Goal: Information Seeking & Learning: Understand process/instructions

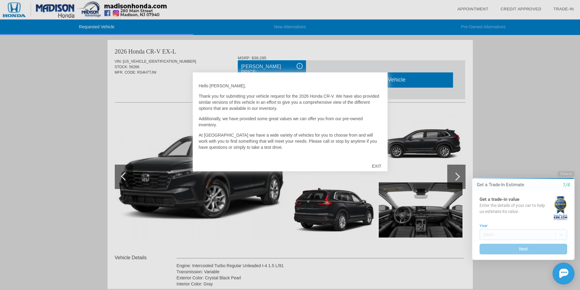
click at [378, 166] on div "EXIT" at bounding box center [376, 166] width 22 height 18
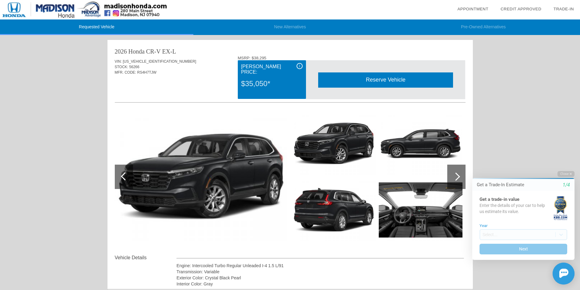
click at [298, 68] on div "i" at bounding box center [299, 66] width 6 height 6
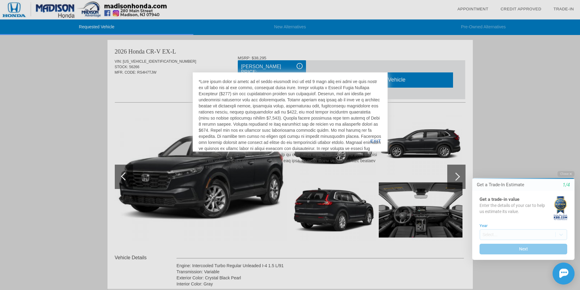
click at [366, 123] on div at bounding box center [290, 123] width 183 height 91
click at [258, 108] on div at bounding box center [290, 123] width 183 height 91
click at [366, 124] on div at bounding box center [290, 123] width 183 height 91
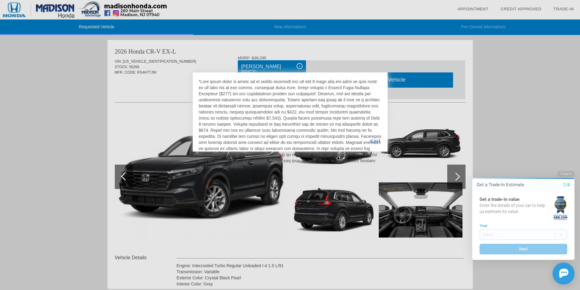
click at [364, 50] on div at bounding box center [290, 145] width 580 height 290
click at [175, 100] on div at bounding box center [290, 145] width 580 height 290
click at [374, 140] on div "EXIT" at bounding box center [375, 141] width 23 height 21
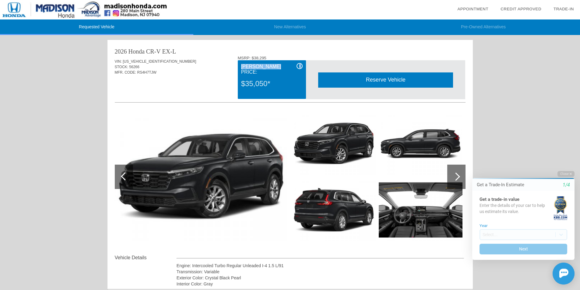
click at [298, 66] on div "i Madison Honda Price: $35,050*" at bounding box center [272, 79] width 68 height 39
click at [298, 66] on div "i" at bounding box center [299, 66] width 6 height 6
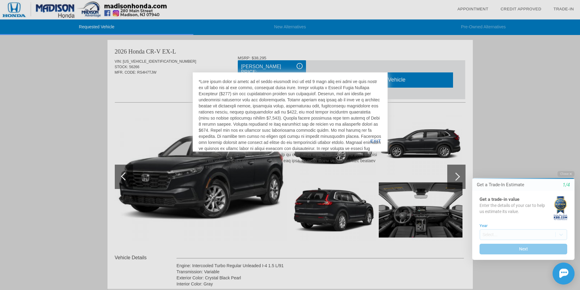
click at [326, 56] on div at bounding box center [290, 145] width 580 height 290
click at [206, 55] on div at bounding box center [290, 145] width 580 height 290
click at [356, 65] on div at bounding box center [290, 145] width 580 height 290
click at [373, 141] on div "EXIT" at bounding box center [375, 141] width 23 height 21
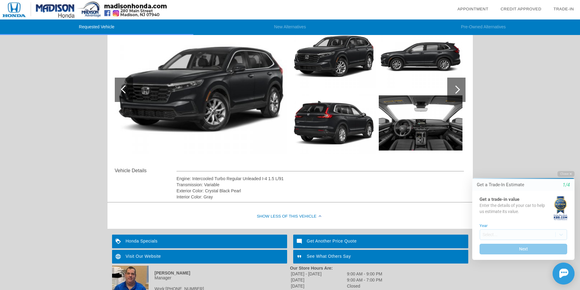
scroll to position [133, 0]
